Goal: Transaction & Acquisition: Download file/media

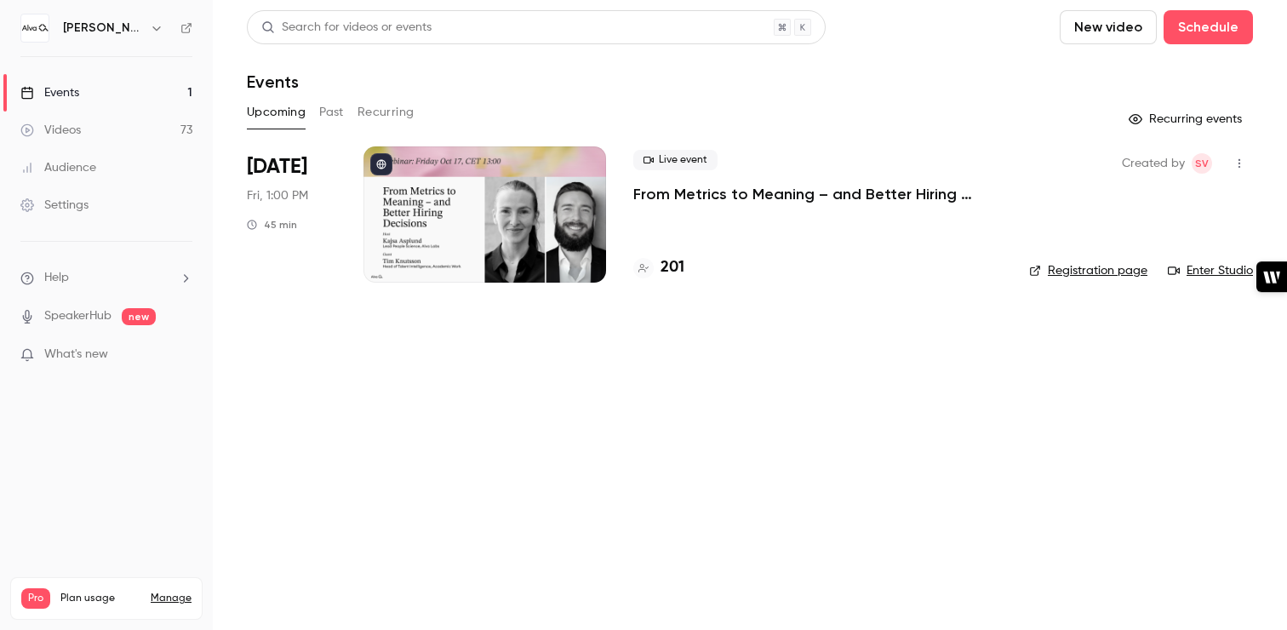
click at [1238, 164] on icon "button" at bounding box center [1240, 163] width 14 height 12
click at [758, 488] on div at bounding box center [643, 315] width 1287 height 630
click at [104, 133] on link "Videos 73" at bounding box center [106, 130] width 213 height 37
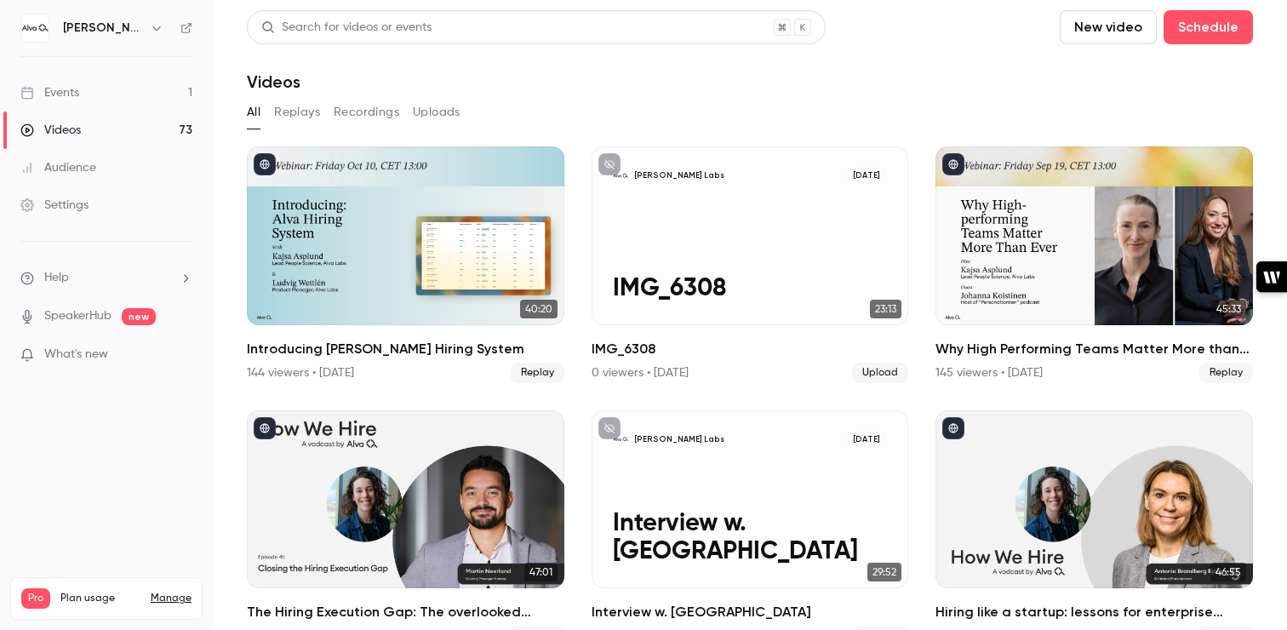
click at [103, 97] on link "Events 1" at bounding box center [106, 92] width 213 height 37
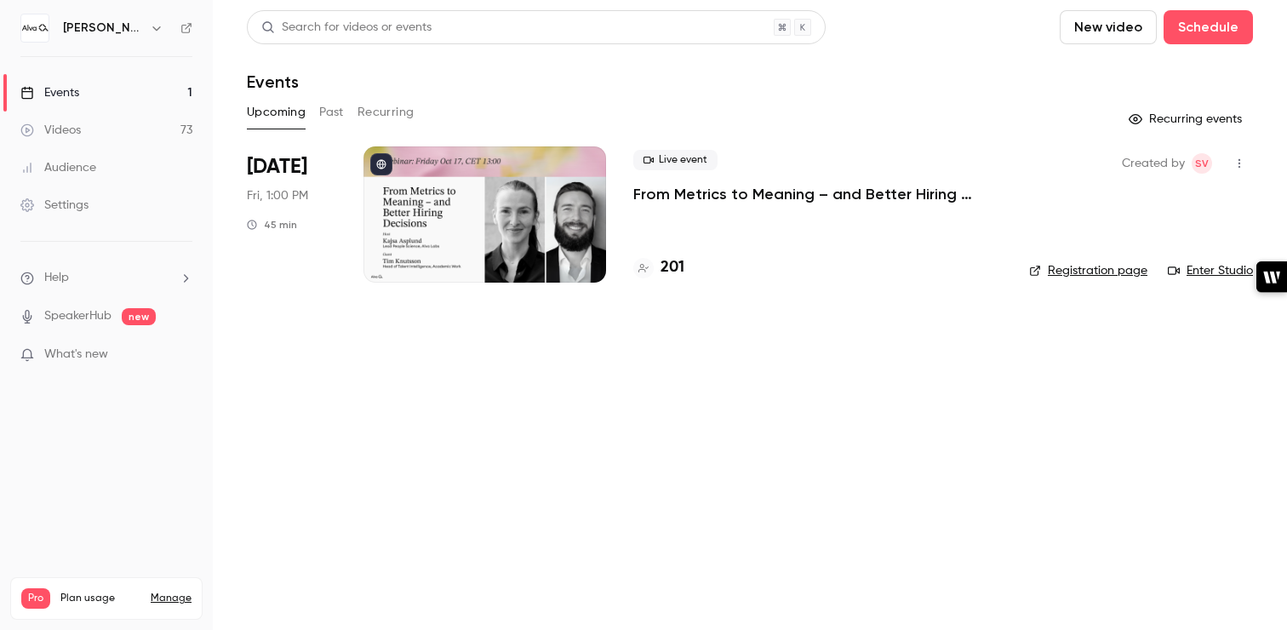
click at [326, 112] on button "Past" at bounding box center [331, 112] width 25 height 27
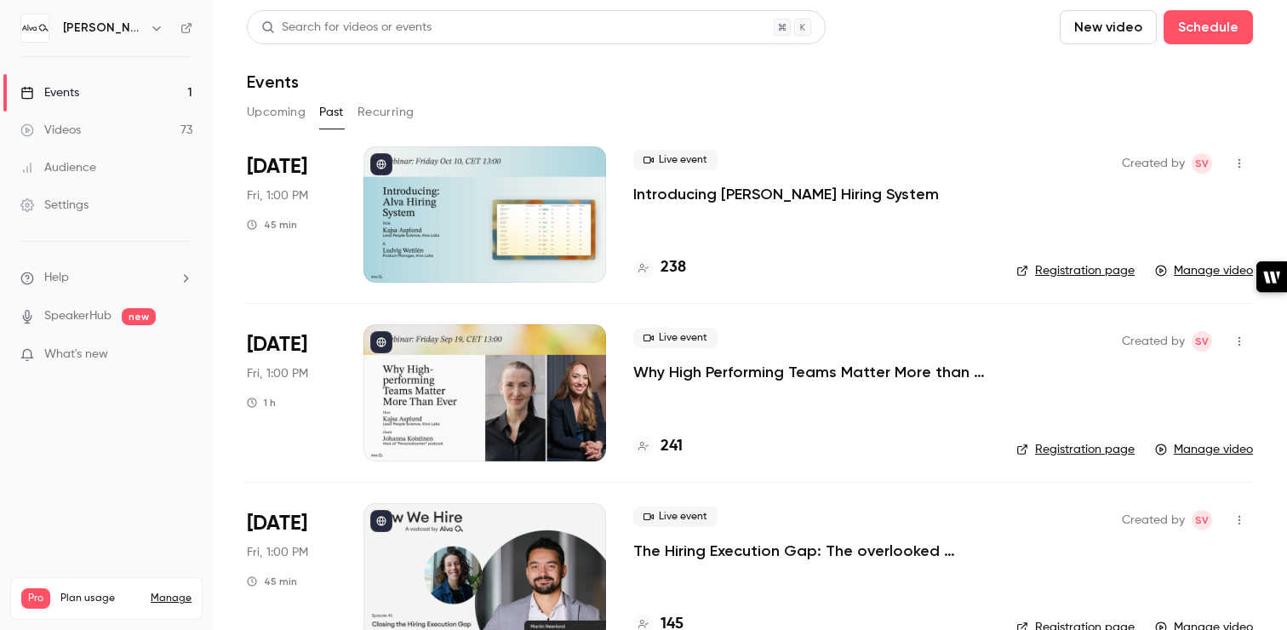
click at [677, 197] on p "Introducing Alva Hiring System" at bounding box center [786, 194] width 306 height 20
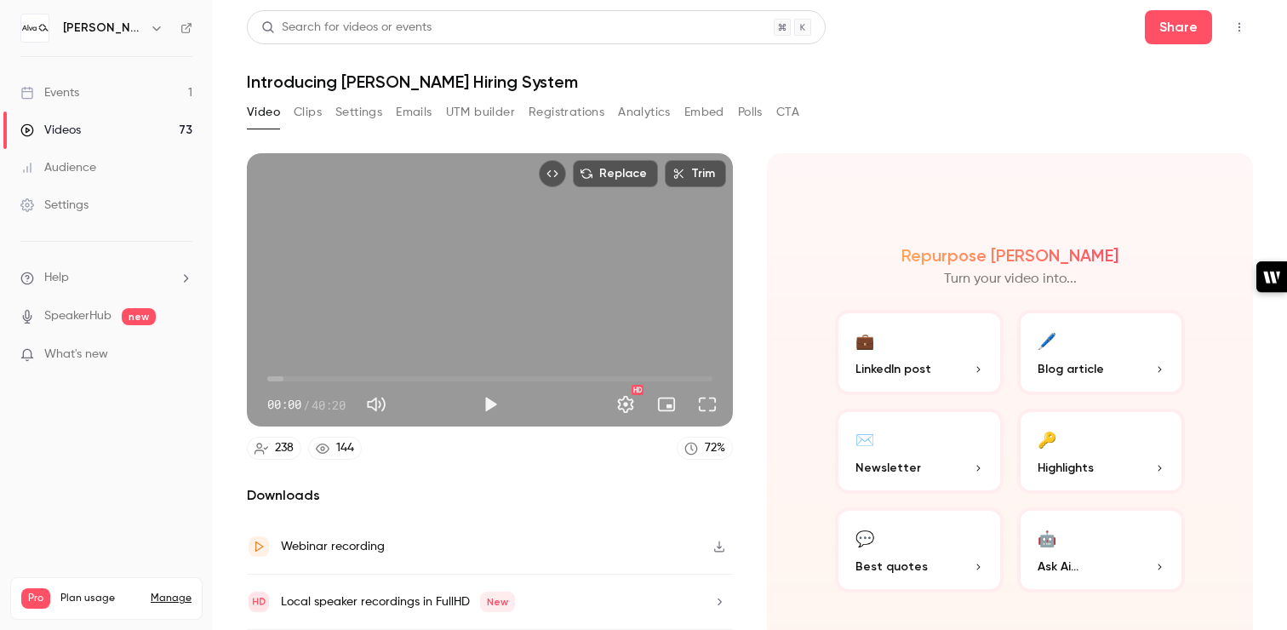
click at [650, 123] on button "Analytics" at bounding box center [644, 112] width 53 height 27
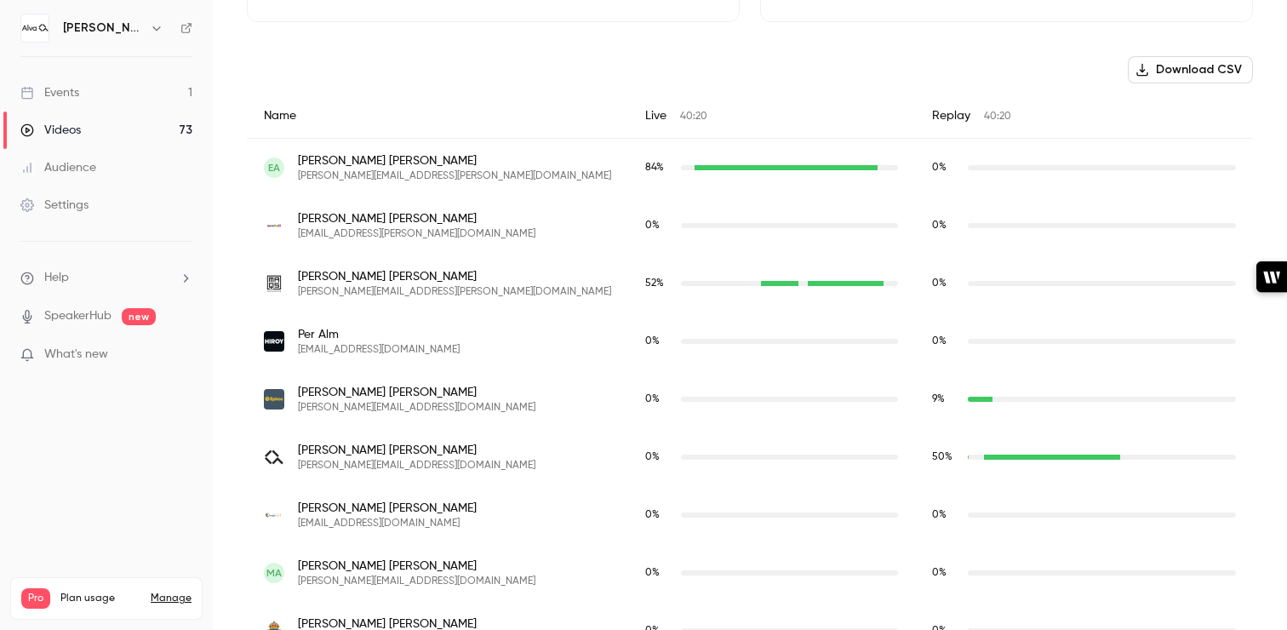
scroll to position [552, 0]
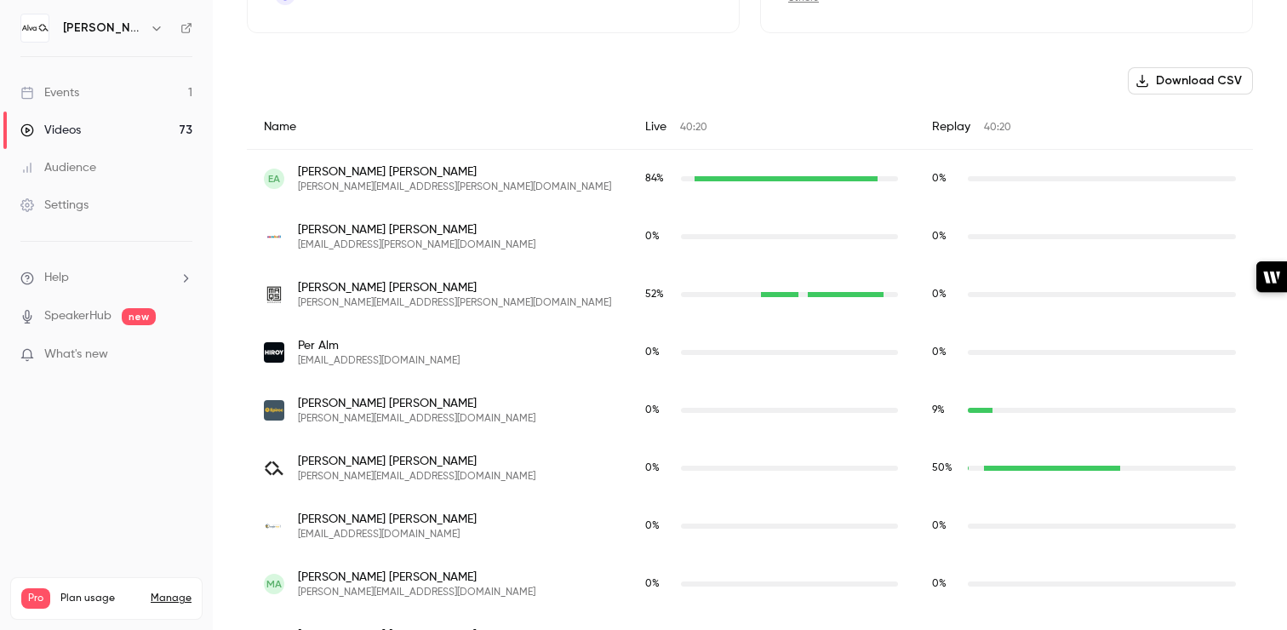
click at [1189, 77] on button "Download CSV" at bounding box center [1190, 80] width 125 height 27
